Goal: Task Accomplishment & Management: Manage account settings

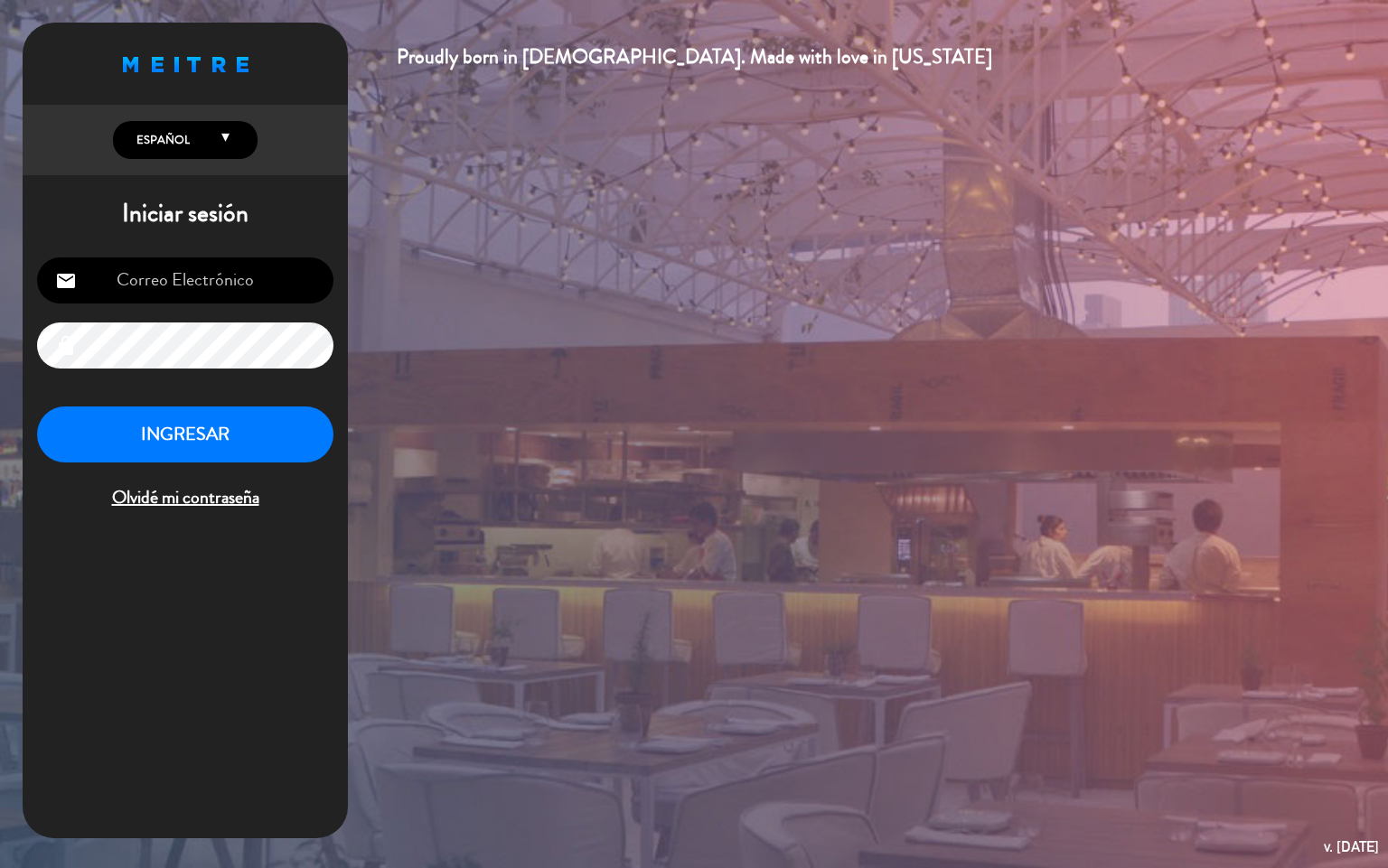
type input "[EMAIL_ADDRESS][DOMAIN_NAME]"
click at [234, 428] on button "INGRESAR" at bounding box center [186, 434] width 297 height 56
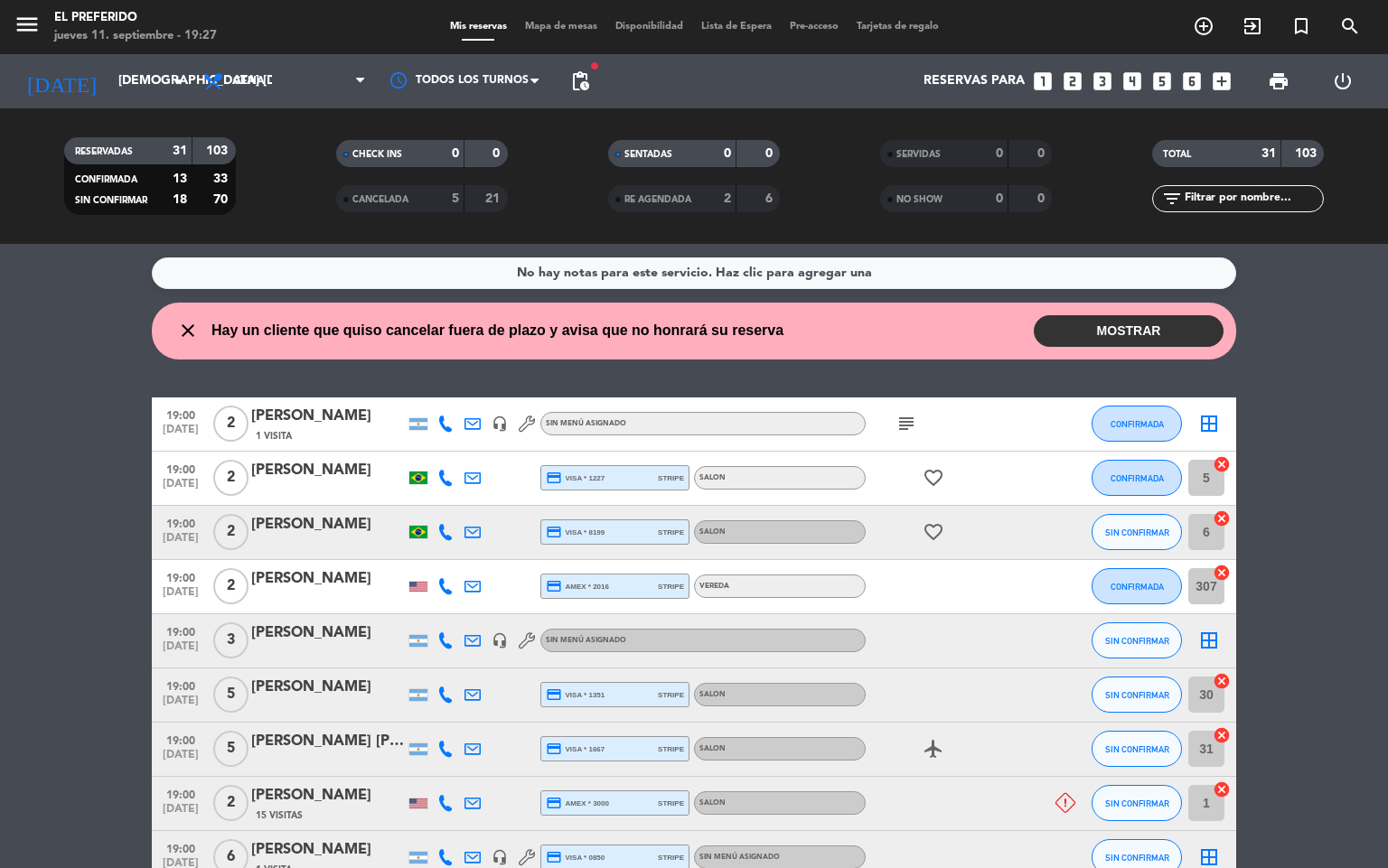
click at [444, 329] on span "Hay un cliente que quiso cancelar fuera de plazo y avisa que no honrará su rese…" at bounding box center [498, 330] width 572 height 24
click at [1136, 349] on div "close Hay un cliente que quiso cancelar fuera de plazo y avisa que no honrará s…" at bounding box center [694, 330] width 1085 height 56
click at [1131, 343] on button "MOSTRAR" at bounding box center [1129, 330] width 190 height 32
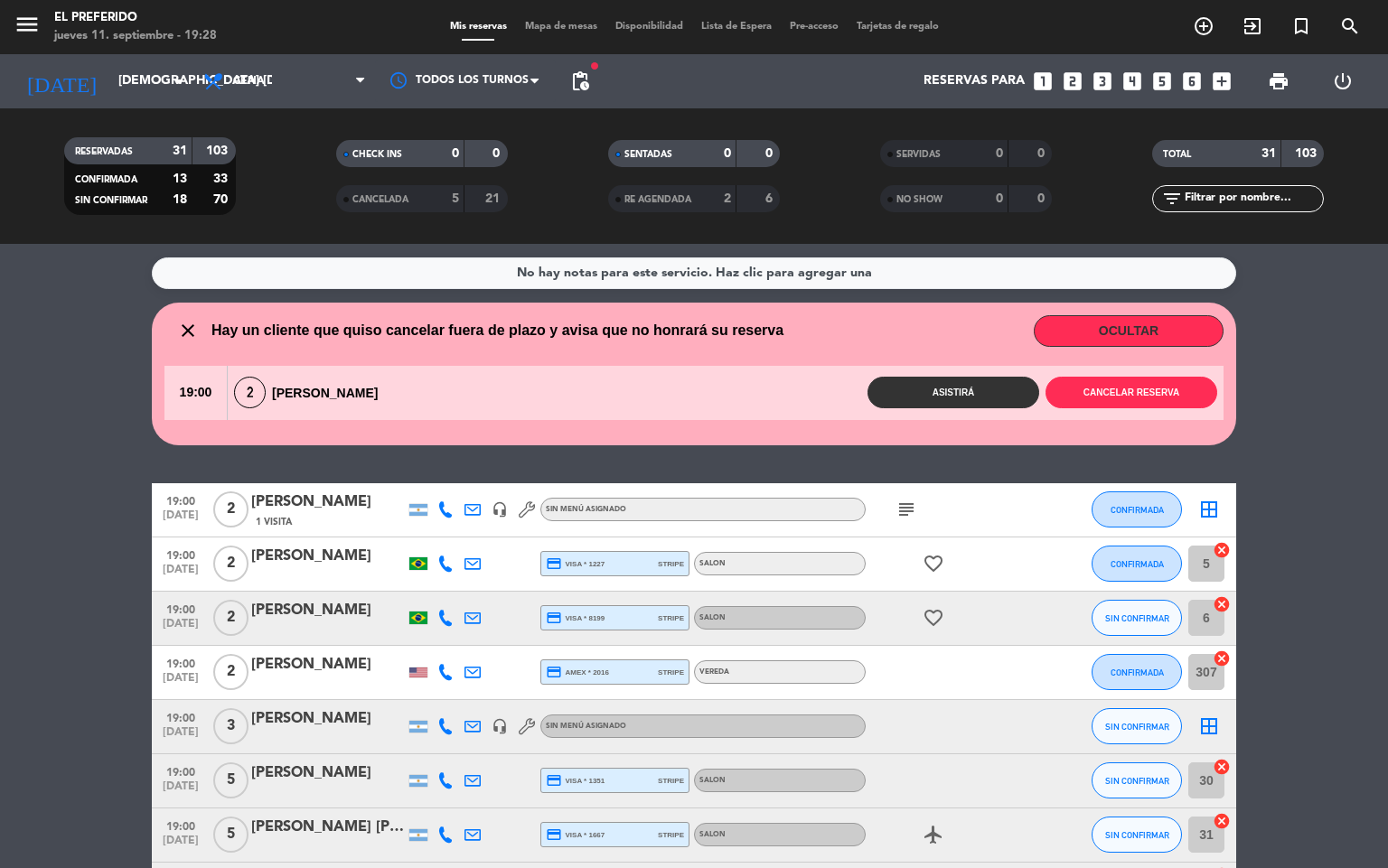
click at [1085, 330] on button "OCULTAR" at bounding box center [1129, 330] width 190 height 32
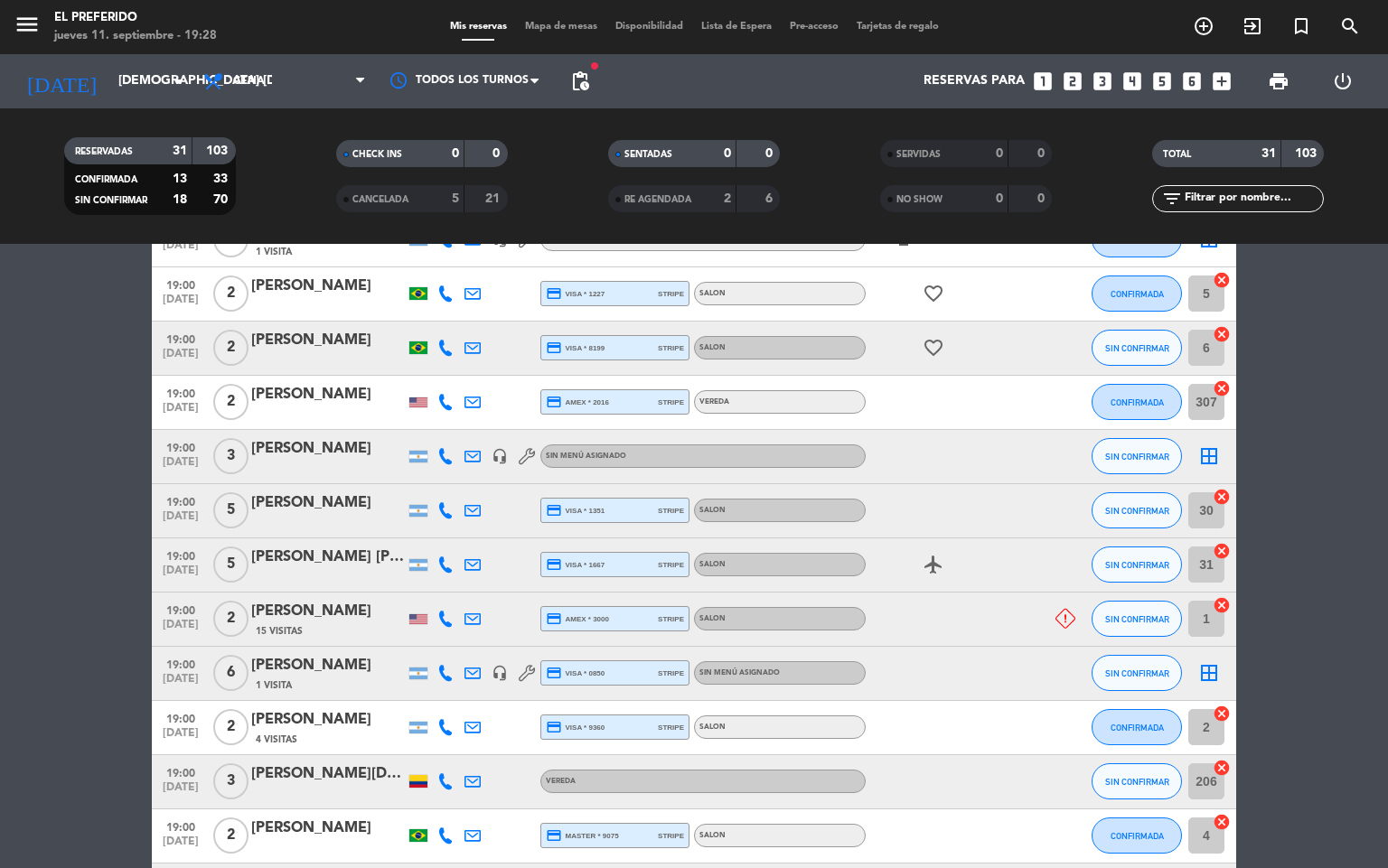
scroll to position [136, 0]
